Goal: Navigation & Orientation: Find specific page/section

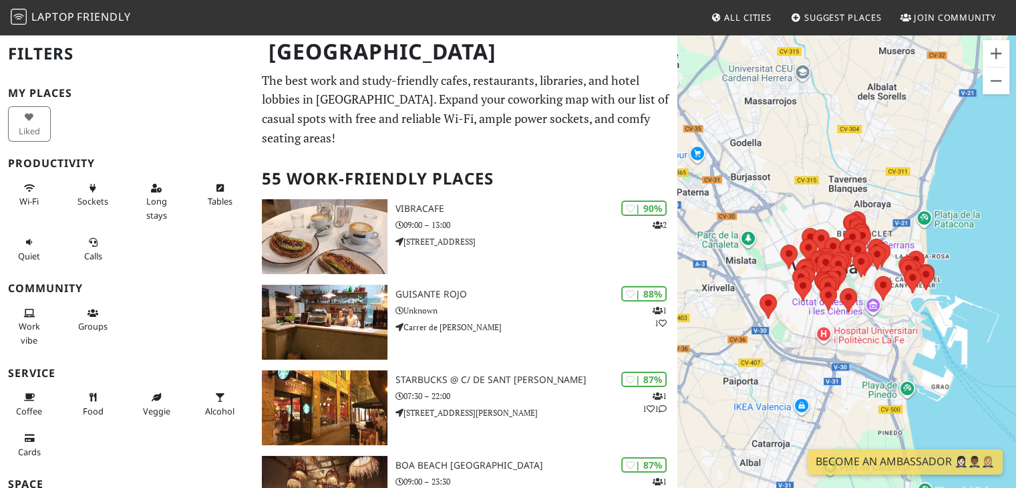
click at [901, 246] on div "Druk op de pijltoetsen om te navigeren." at bounding box center [846, 277] width 339 height 488
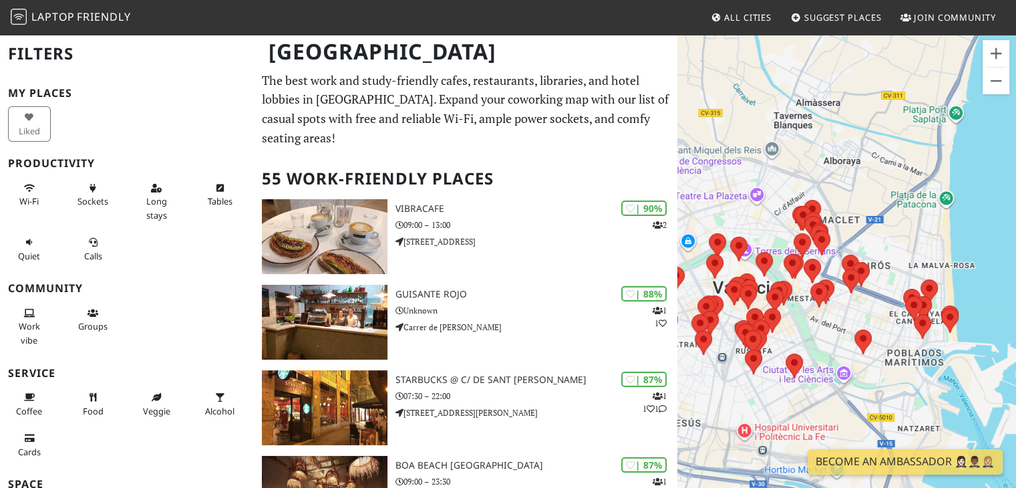
click at [901, 246] on div "Druk op de pijltoetsen om te navigeren." at bounding box center [846, 277] width 339 height 488
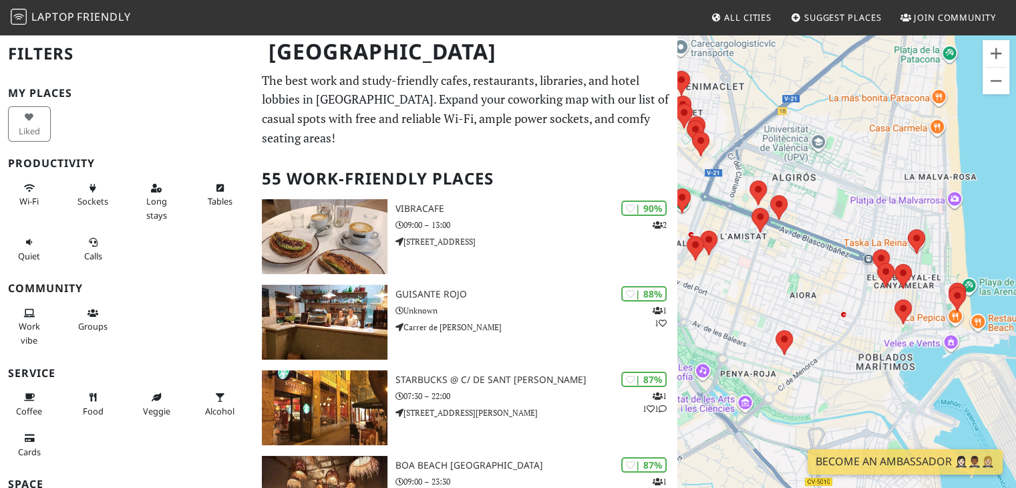
drag, startPoint x: 880, startPoint y: 327, endPoint x: 837, endPoint y: 220, distance: 115.1
click at [837, 220] on div "Druk op de pijltoetsen om te navigeren." at bounding box center [846, 277] width 339 height 488
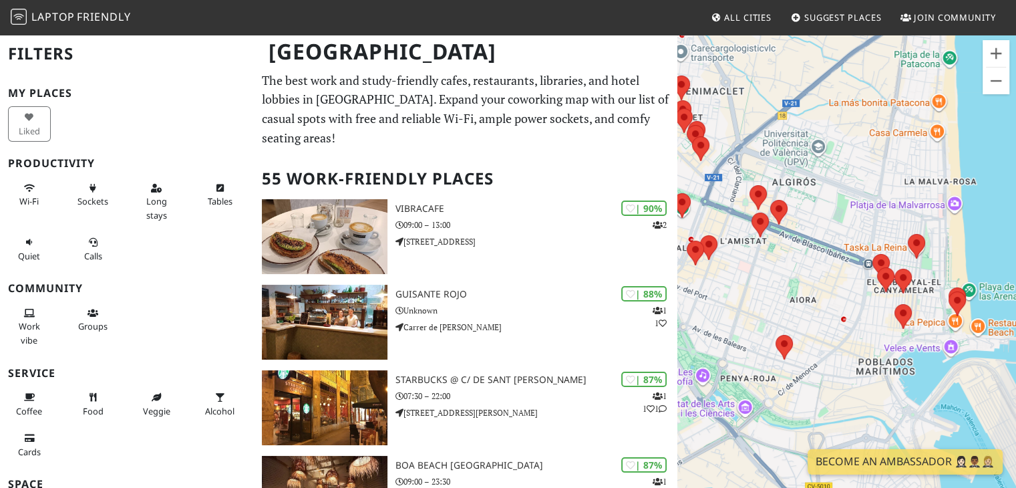
click at [894, 304] on img at bounding box center [902, 316] width 17 height 25
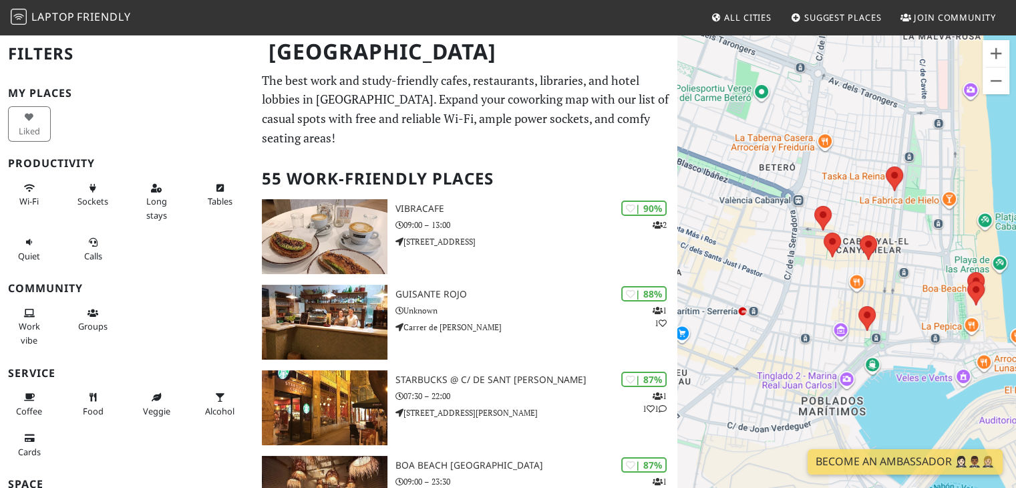
drag, startPoint x: 977, startPoint y: 284, endPoint x: 912, endPoint y: 249, distance: 72.9
click at [912, 249] on div "Druk op de pijltoetsen om te navigeren." at bounding box center [846, 277] width 339 height 488
click at [849, 210] on div "Druk op de pijltoetsen om te navigeren." at bounding box center [846, 277] width 339 height 488
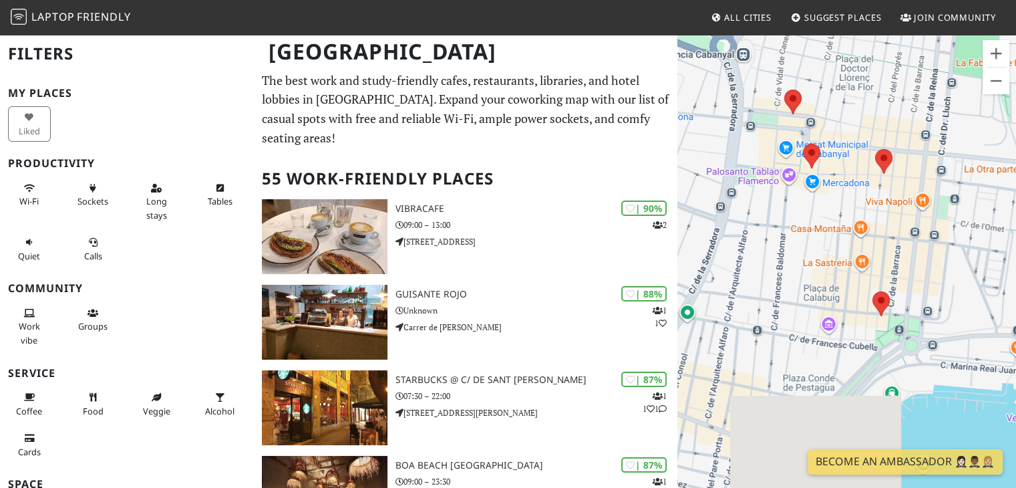
drag, startPoint x: 924, startPoint y: 275, endPoint x: 914, endPoint y: 148, distance: 127.4
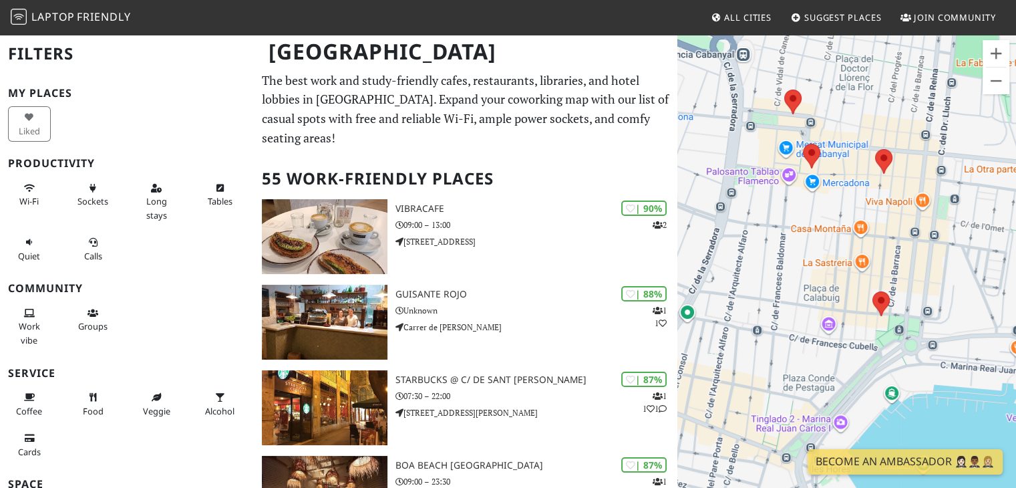
click at [914, 148] on div "Druk op de pijltoetsen om te navigeren." at bounding box center [846, 277] width 339 height 488
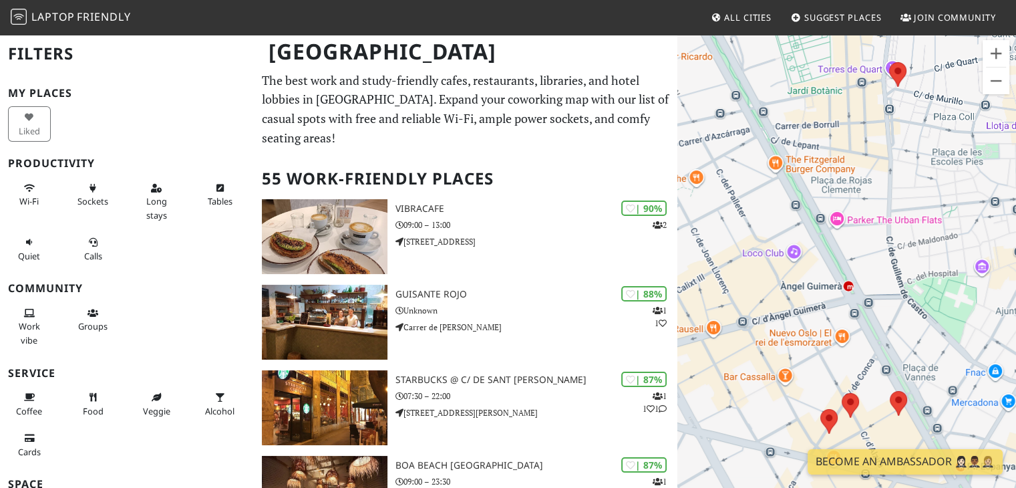
drag, startPoint x: 983, startPoint y: 224, endPoint x: 818, endPoint y: 257, distance: 168.3
click at [818, 257] on div "Druk op de pijltoetsen om te navigeren." at bounding box center [846, 277] width 339 height 488
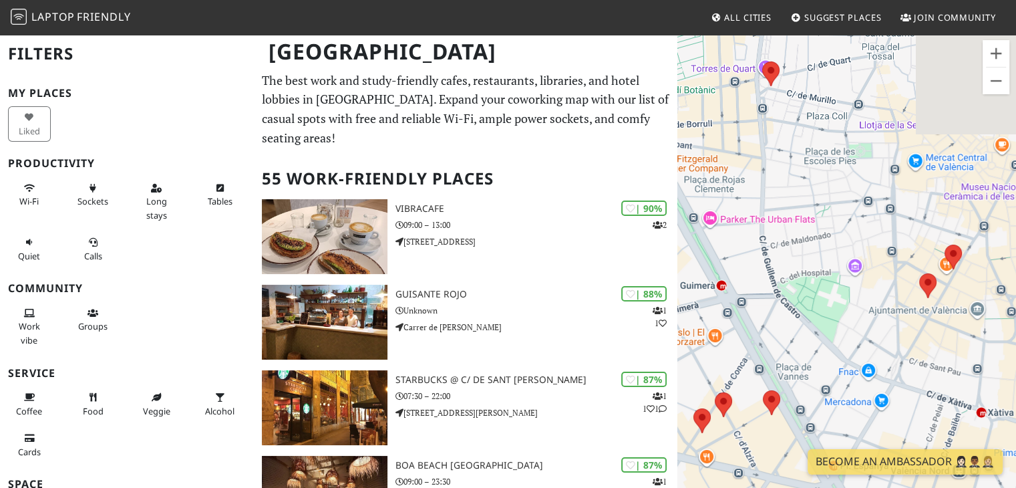
drag, startPoint x: 961, startPoint y: 257, endPoint x: 809, endPoint y: 259, distance: 152.3
click at [809, 259] on div "Druk op de pijltoetsen om te navigeren." at bounding box center [846, 277] width 339 height 488
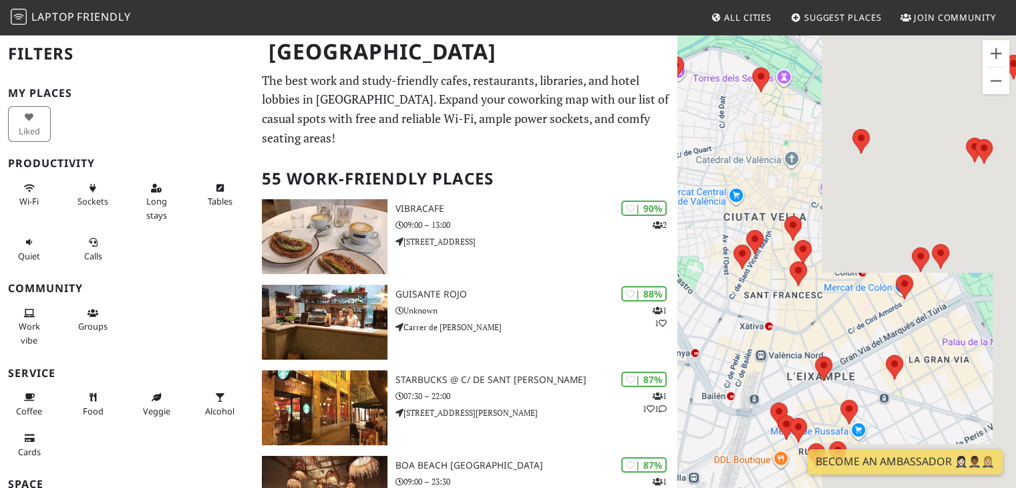
drag, startPoint x: 964, startPoint y: 250, endPoint x: 757, endPoint y: 224, distance: 208.8
click at [757, 224] on div "Druk op de pijltoetsen om te navigeren." at bounding box center [846, 277] width 339 height 488
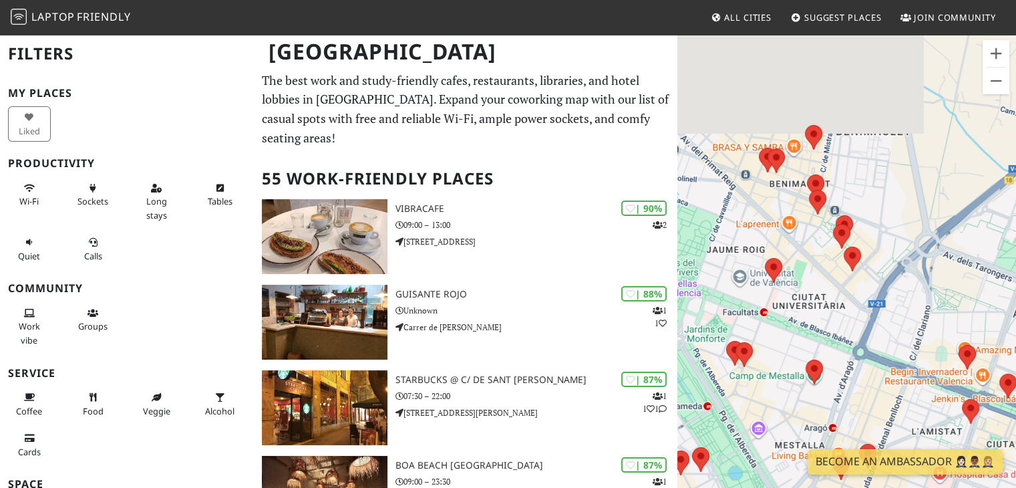
drag, startPoint x: 975, startPoint y: 167, endPoint x: 720, endPoint y: 377, distance: 330.7
click at [720, 377] on div "Druk op de pijltoetsen om te navigeren." at bounding box center [846, 277] width 339 height 488
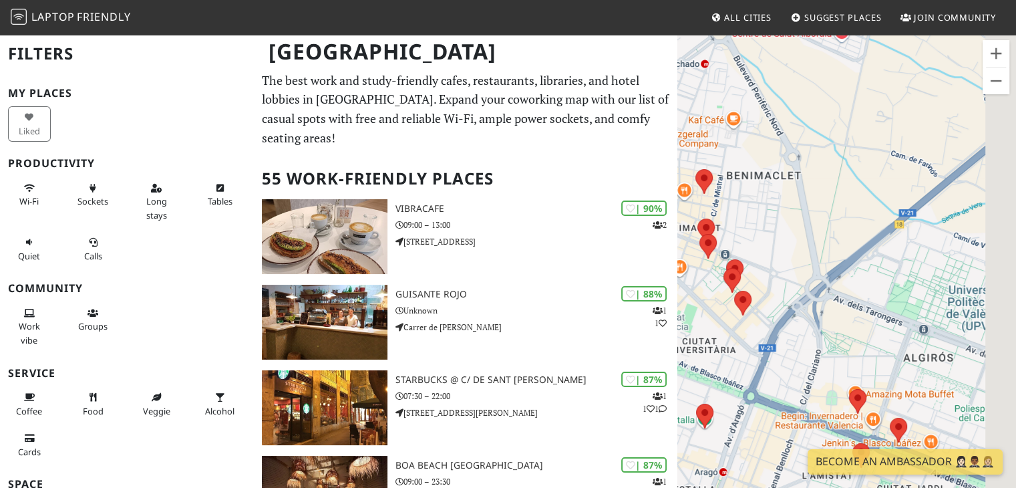
drag, startPoint x: 961, startPoint y: 277, endPoint x: 800, endPoint y: 334, distance: 170.7
click at [800, 334] on div "Druk op de pijltoetsen om te navigeren." at bounding box center [846, 277] width 339 height 488
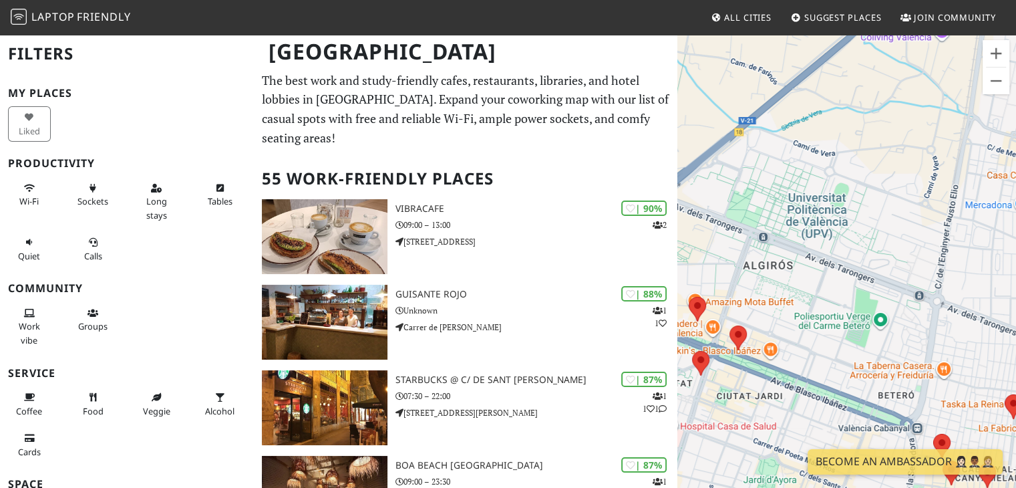
drag, startPoint x: 968, startPoint y: 320, endPoint x: 858, endPoint y: 217, distance: 150.3
click at [858, 217] on div "Druk op de pijltoetsen om te navigeren." at bounding box center [846, 277] width 339 height 488
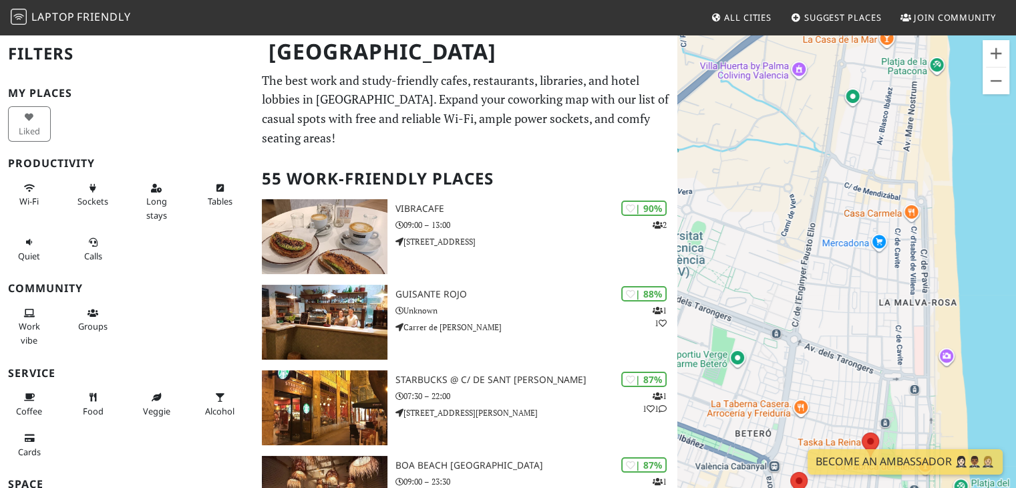
drag, startPoint x: 935, startPoint y: 250, endPoint x: 790, endPoint y: 289, distance: 150.7
click at [790, 289] on div "Druk op de pijltoetsen om te navigeren." at bounding box center [846, 277] width 339 height 488
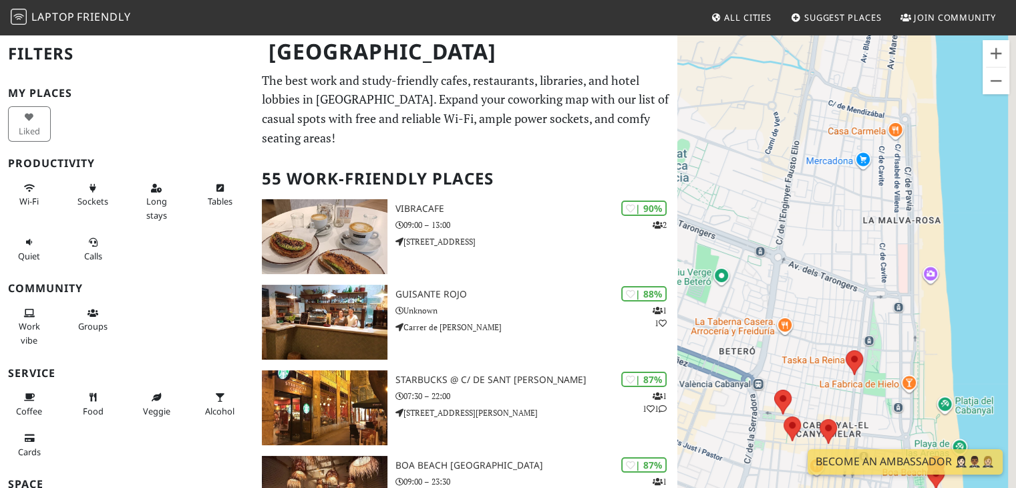
drag, startPoint x: 883, startPoint y: 308, endPoint x: 877, endPoint y: 176, distance: 132.4
click at [877, 176] on div "Druk op de pijltoetsen om te navigeren." at bounding box center [846, 277] width 339 height 488
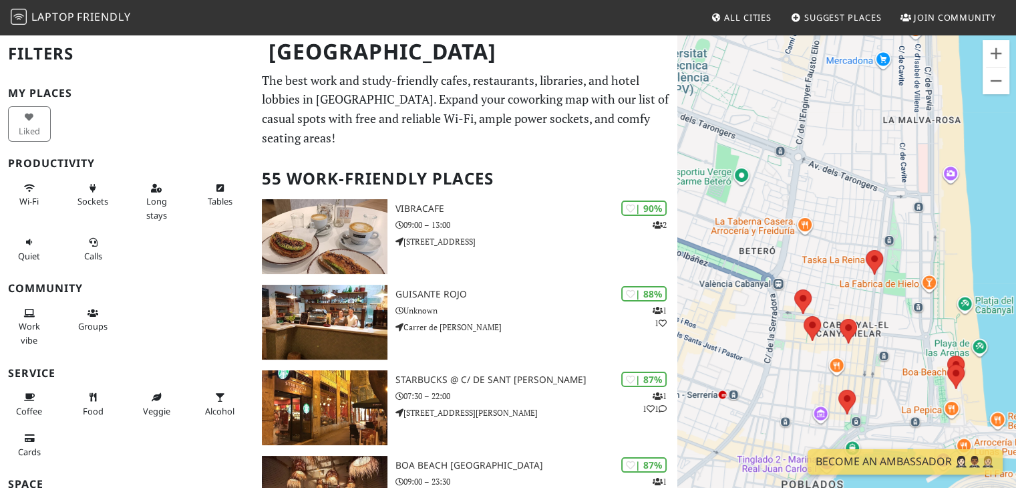
drag, startPoint x: 877, startPoint y: 176, endPoint x: 885, endPoint y: 115, distance: 61.3
click at [885, 115] on div "Druk op de pijltoetsen om te navigeren." at bounding box center [846, 277] width 339 height 488
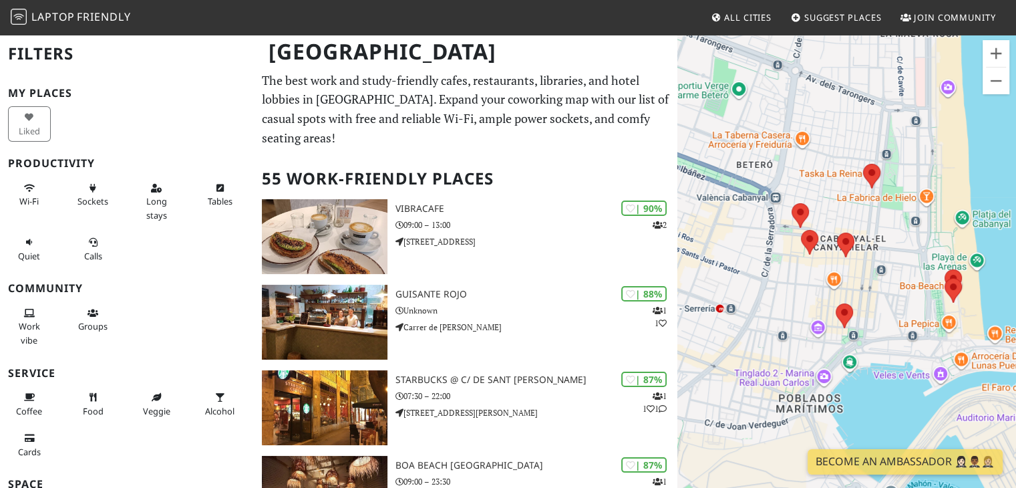
drag, startPoint x: 850, startPoint y: 329, endPoint x: 847, endPoint y: 229, distance: 100.2
click at [847, 229] on div "Druk op de pijltoetsen om te navigeren." at bounding box center [846, 277] width 339 height 488
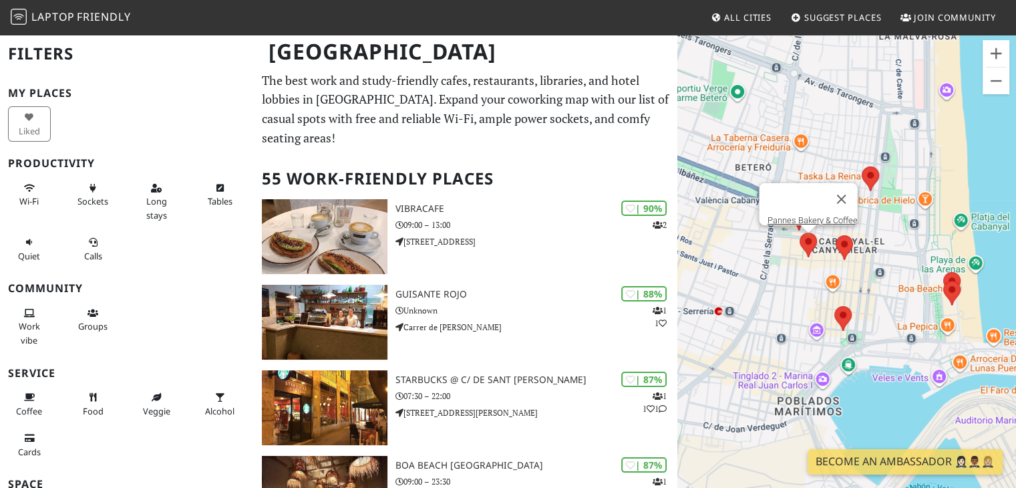
click at [800, 232] on area at bounding box center [800, 232] width 0 height 0
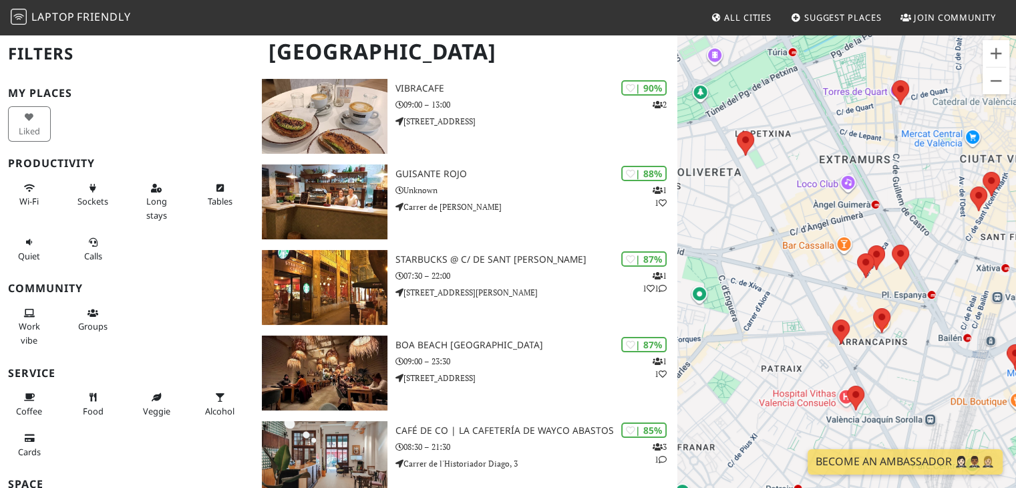
scroll to position [120, 0]
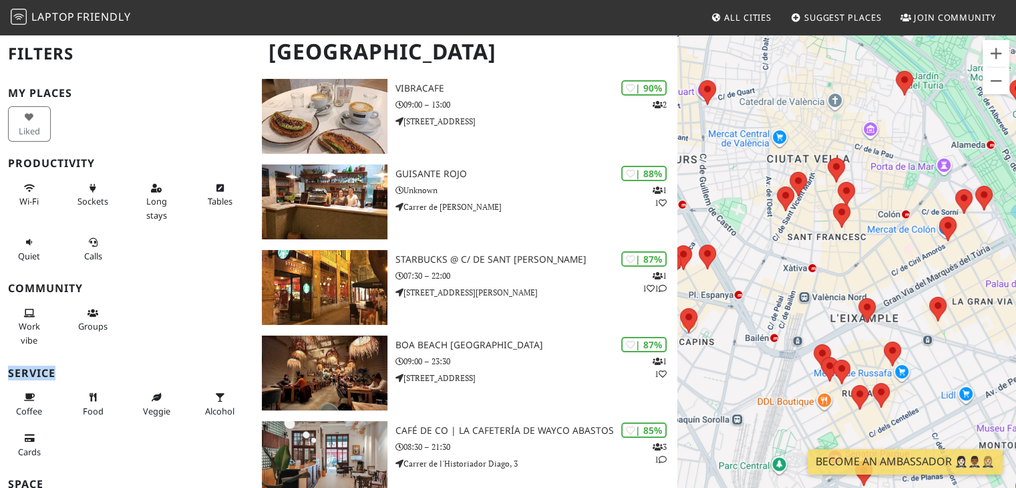
drag, startPoint x: 242, startPoint y: 290, endPoint x: 246, endPoint y: 363, distance: 72.9
click at [246, 363] on div "Filters My Places Liked Productivity Wi-Fi Sockets Long stays Tables Quiet Call…" at bounding box center [127, 244] width 254 height 488
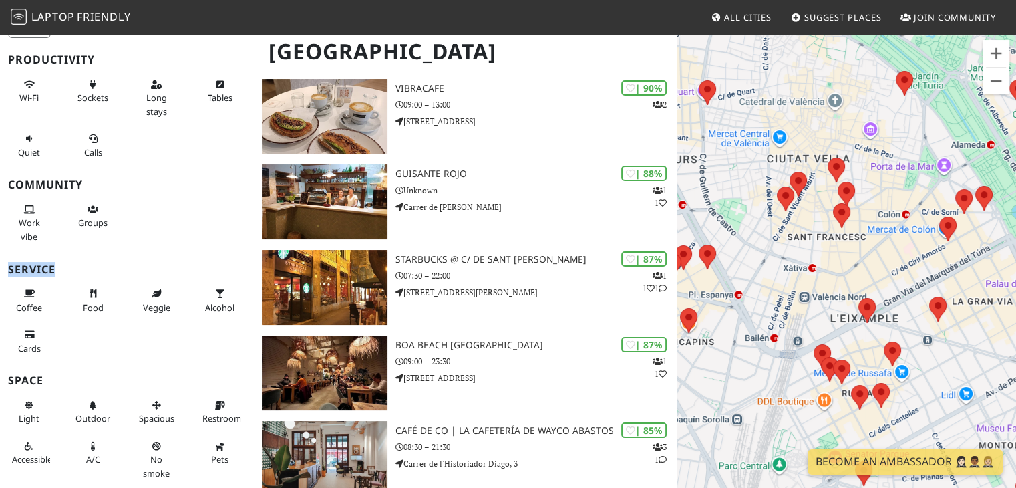
scroll to position [141, 0]
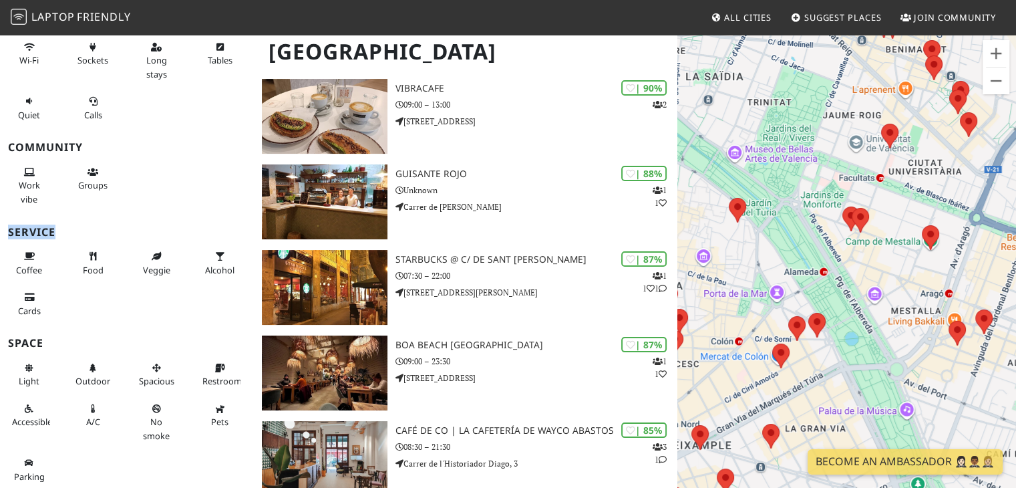
drag, startPoint x: 935, startPoint y: 145, endPoint x: 760, endPoint y: 273, distance: 217.0
click at [760, 273] on div "Druk op de pijltoetsen om te navigeren. Pannes Bakery & Coffee" at bounding box center [846, 277] width 339 height 488
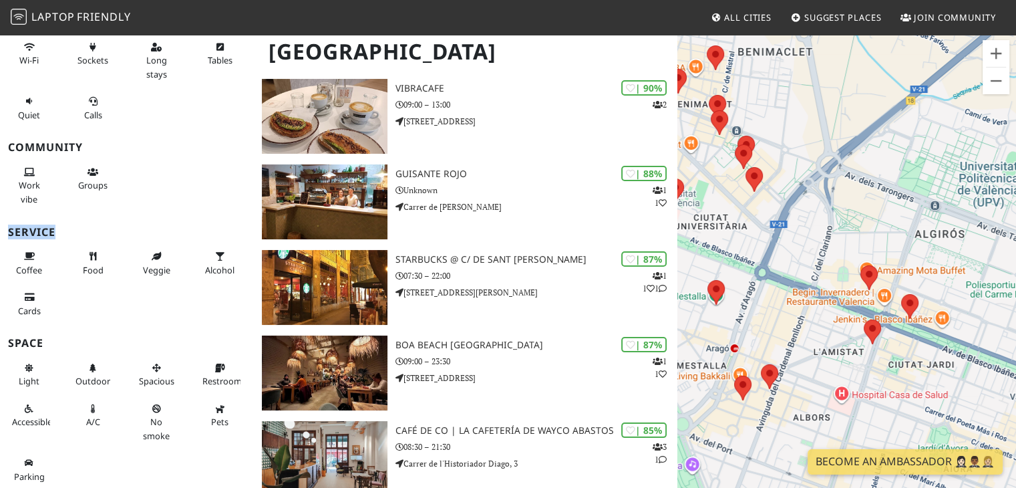
drag, startPoint x: 1008, startPoint y: 148, endPoint x: 796, endPoint y: 206, distance: 220.4
click at [796, 206] on div "Druk op de pijltoetsen om te navigeren. Pannes Bakery & Coffee" at bounding box center [846, 277] width 339 height 488
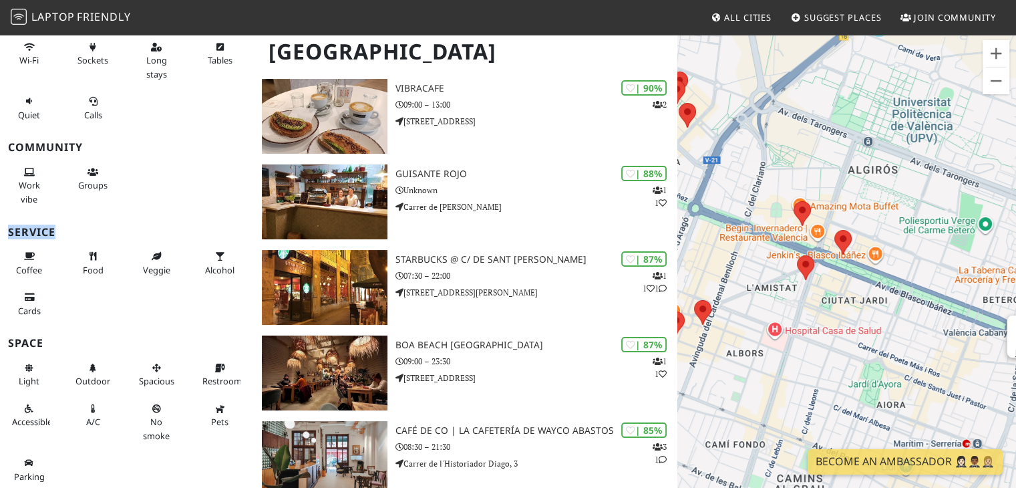
drag, startPoint x: 946, startPoint y: 217, endPoint x: 872, endPoint y: 148, distance: 101.1
click at [872, 148] on div "Druk op de pijltoetsen om te navigeren. Pannes Bakery & Coffee" at bounding box center [846, 277] width 339 height 488
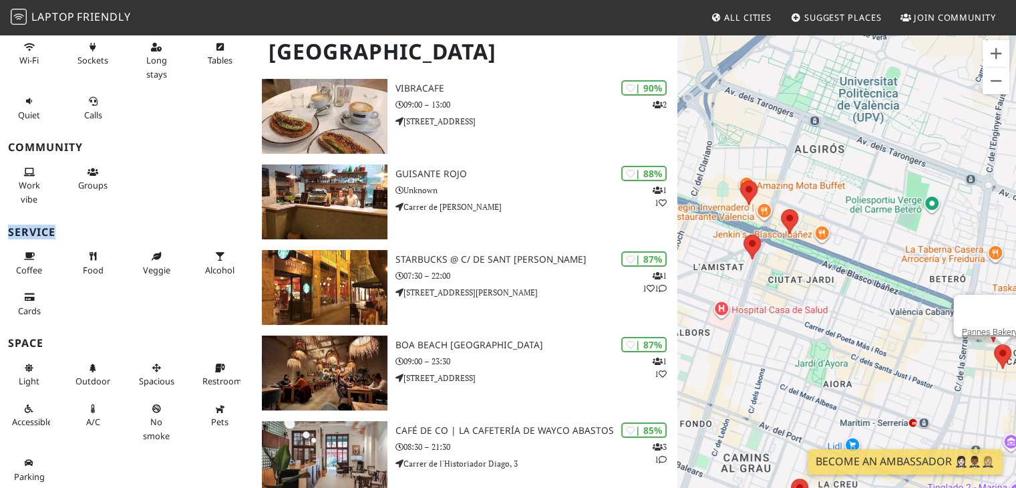
drag, startPoint x: 967, startPoint y: 263, endPoint x: 879, endPoint y: 219, distance: 98.3
click at [879, 219] on div "Druk op de pijltoetsen om te navigeren. Pannes Bakery & Coffee" at bounding box center [846, 277] width 339 height 488
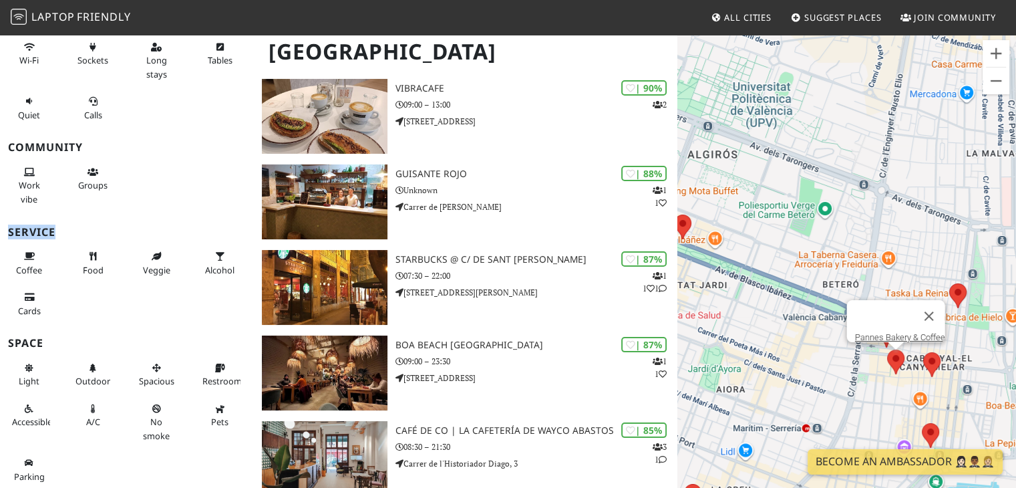
drag, startPoint x: 959, startPoint y: 242, endPoint x: 844, endPoint y: 246, distance: 115.0
click at [844, 246] on div "Druk op de pijltoetsen om te navigeren. Pannes Bakery & Coffee" at bounding box center [846, 277] width 339 height 488
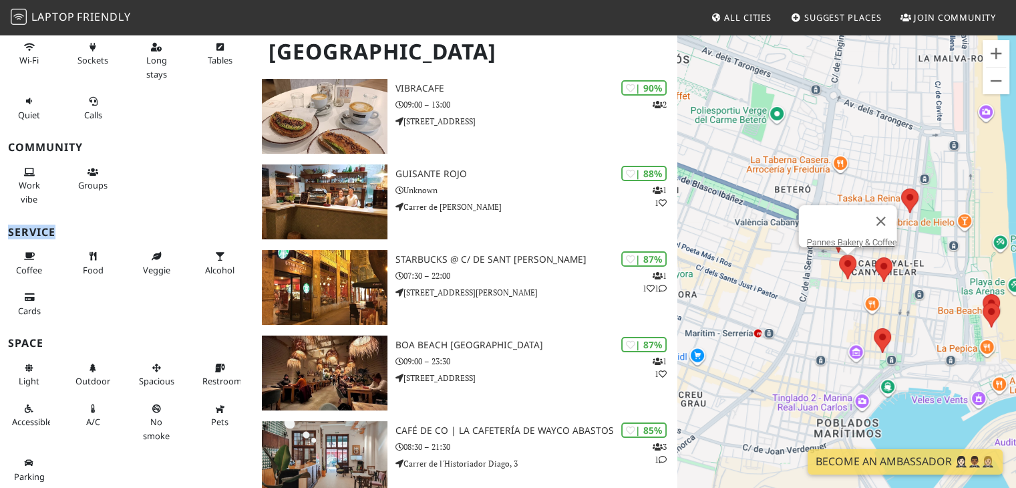
drag, startPoint x: 929, startPoint y: 241, endPoint x: 879, endPoint y: 148, distance: 106.1
click at [879, 148] on div "Druk op de pijltoetsen om te navigeren. Pannes Bakery & Coffee" at bounding box center [846, 277] width 339 height 488
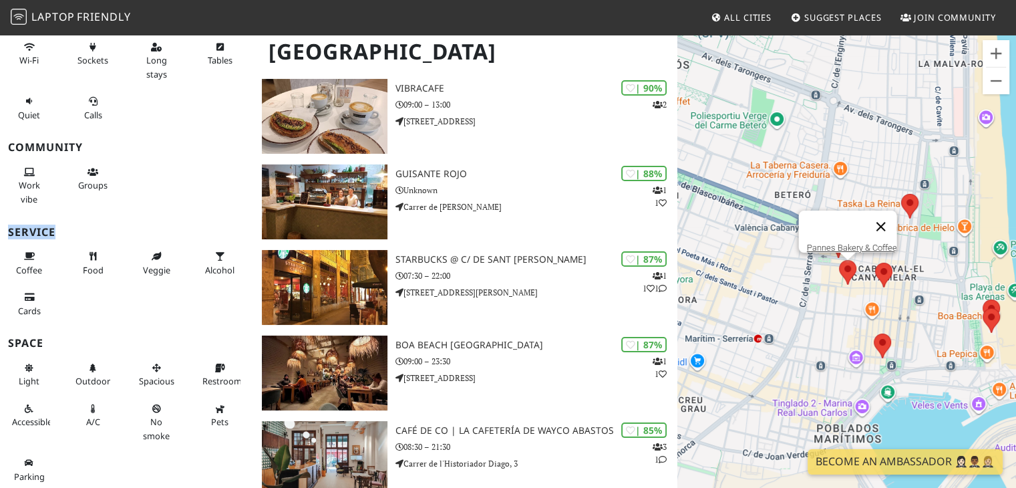
click at [886, 218] on button "Sluiten" at bounding box center [880, 226] width 32 height 32
click at [866, 246] on div "Druk op de pijltoetsen om te navigeren." at bounding box center [846, 277] width 339 height 488
click at [857, 239] on div at bounding box center [857, 239] width 0 height 0
